Goal: Find specific page/section: Find specific page/section

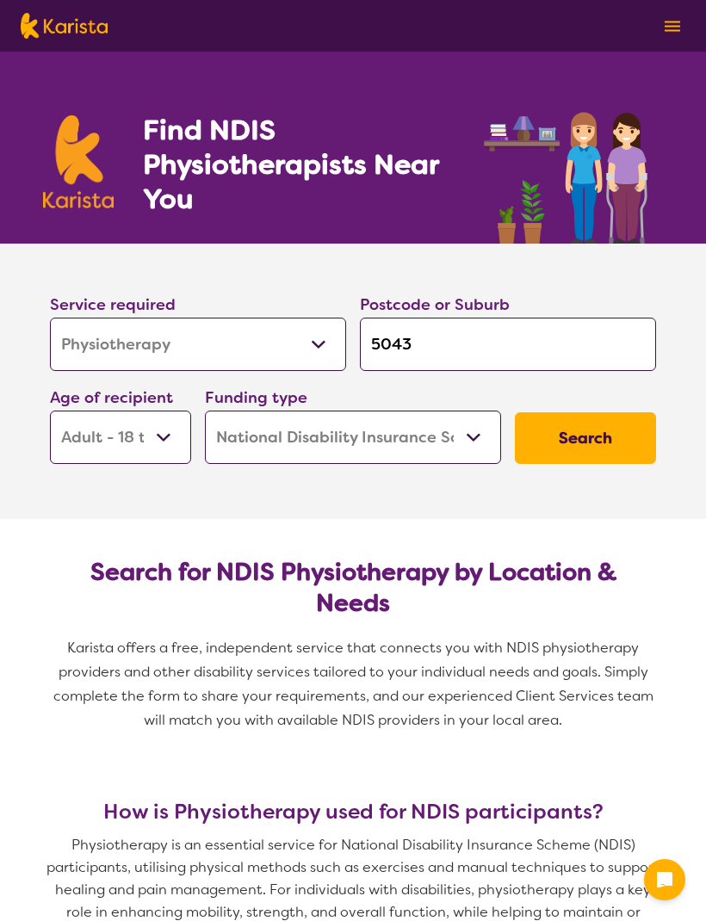
select select "Physiotherapy"
select select "AD"
select select "NDIS"
select select "Physiotherapy"
select select "AD"
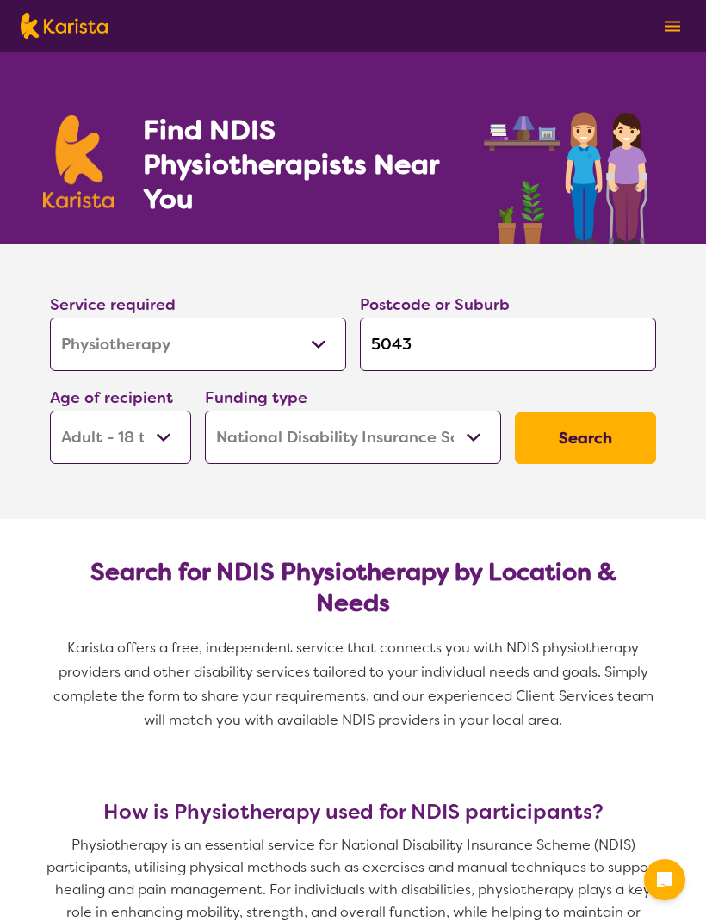
select select "NDIS"
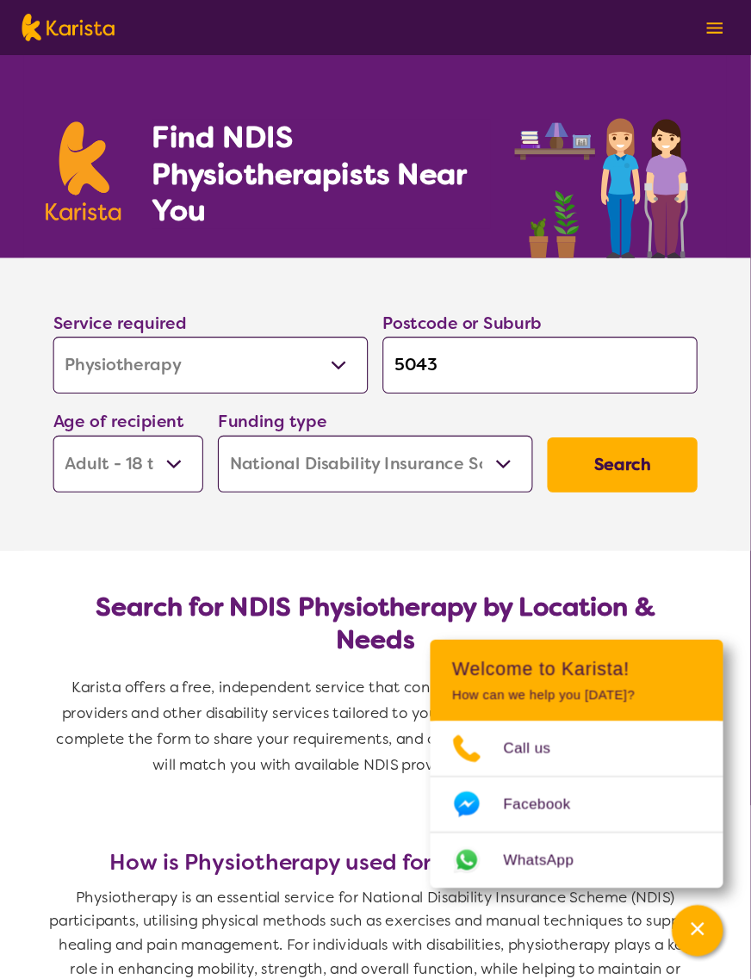
scroll to position [6, 0]
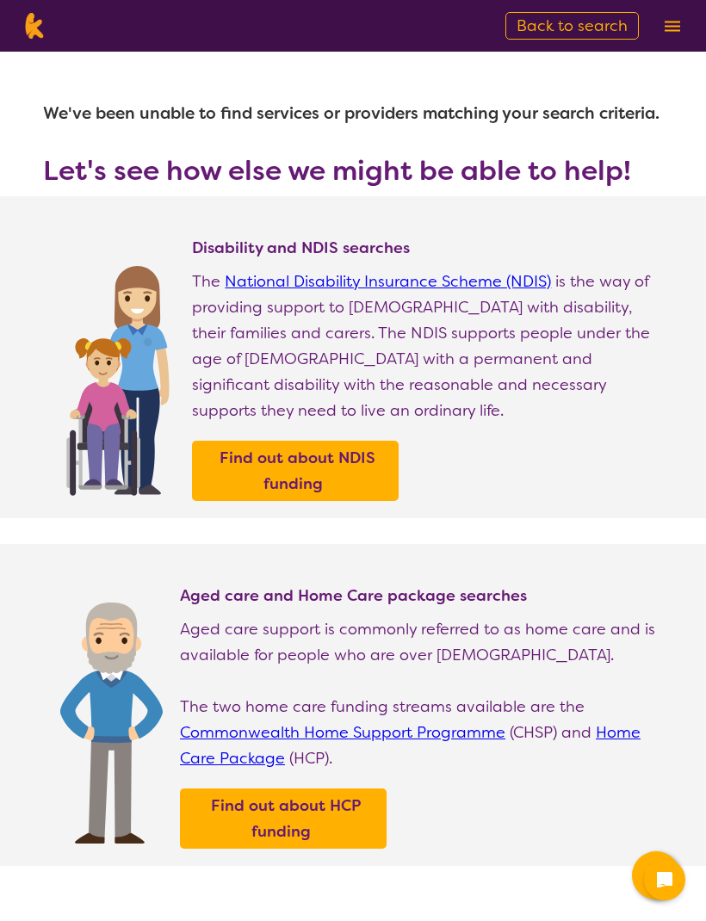
select select "HCP"
select select "Dietitian"
select select "AD"
